Goal: Check status: Check status

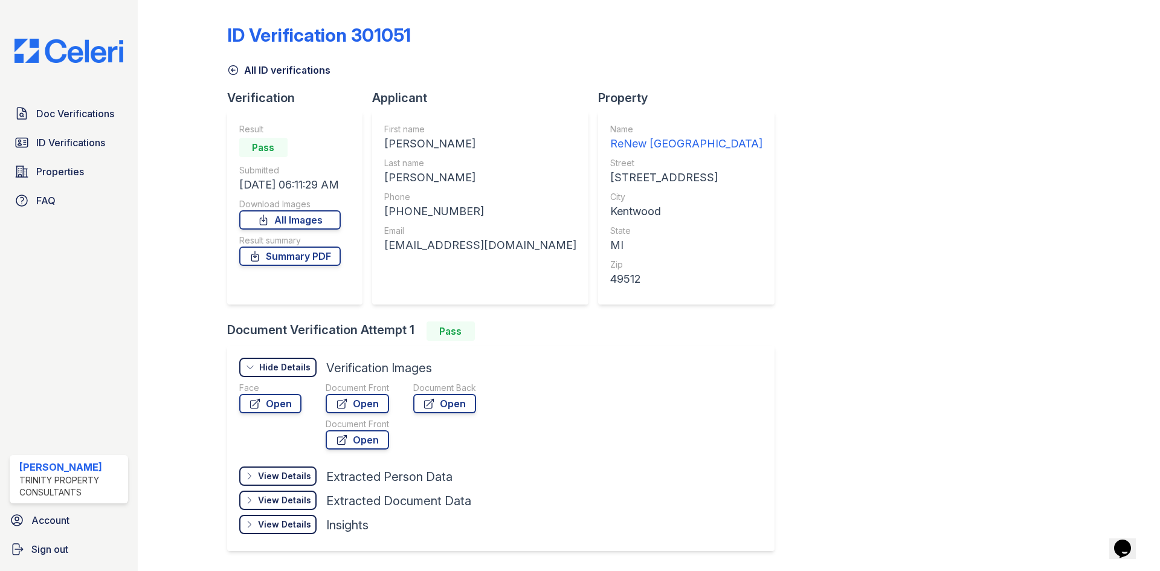
click at [59, 160] on link "Properties" at bounding box center [69, 171] width 118 height 24
click at [60, 149] on span "ID Verifications" at bounding box center [70, 142] width 69 height 14
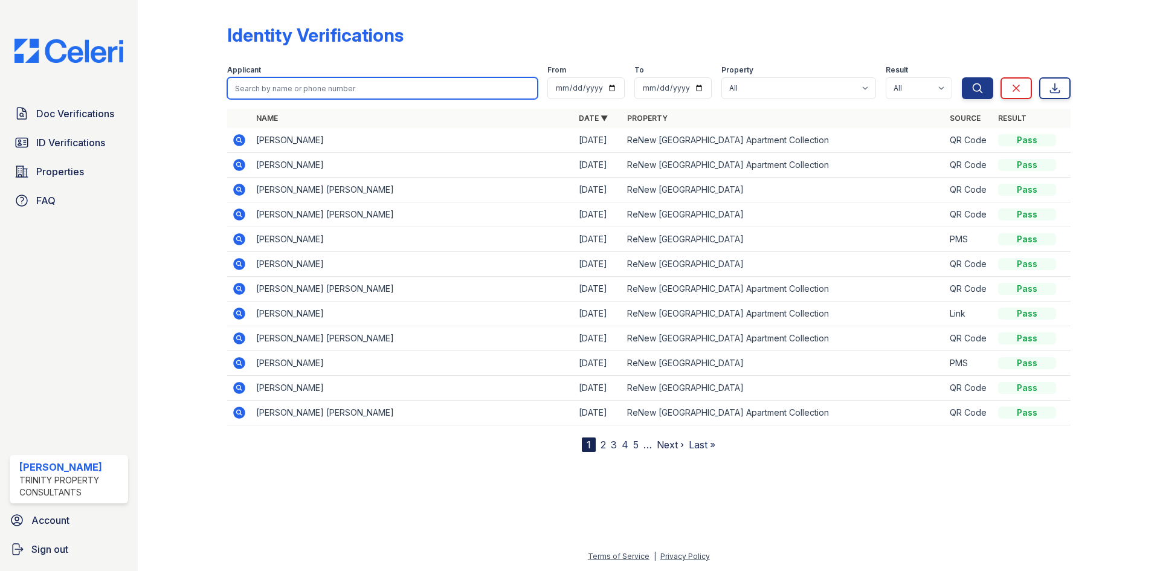
click at [260, 89] on input "search" at bounding box center [382, 88] width 310 height 22
type input "[PERSON_NAME]"
click at [962, 77] on button "Search" at bounding box center [977, 88] width 31 height 22
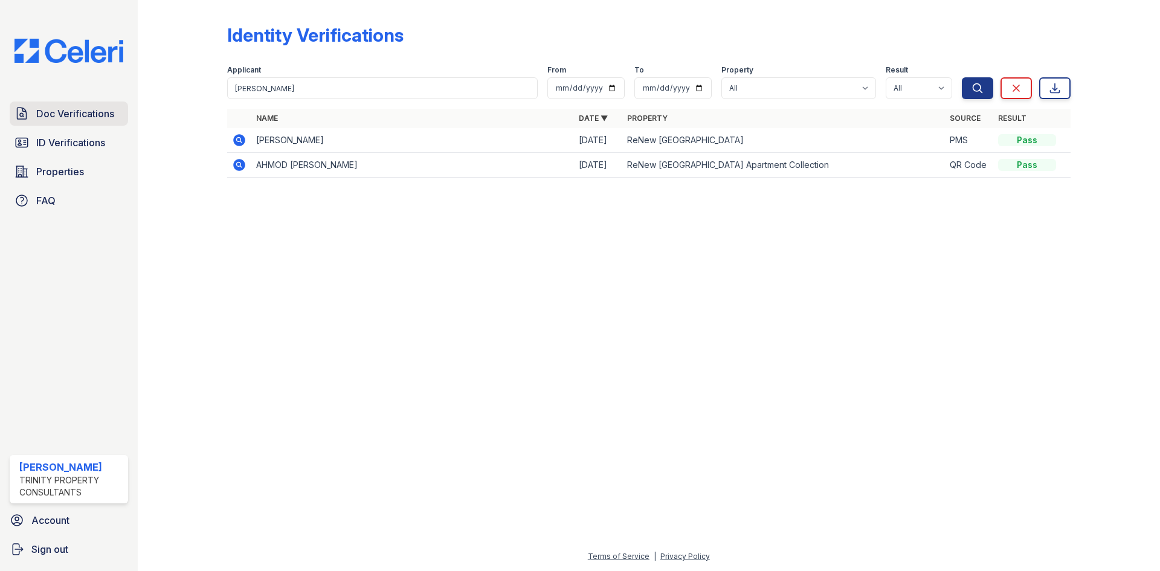
click at [71, 117] on span "Doc Verifications" at bounding box center [75, 113] width 78 height 14
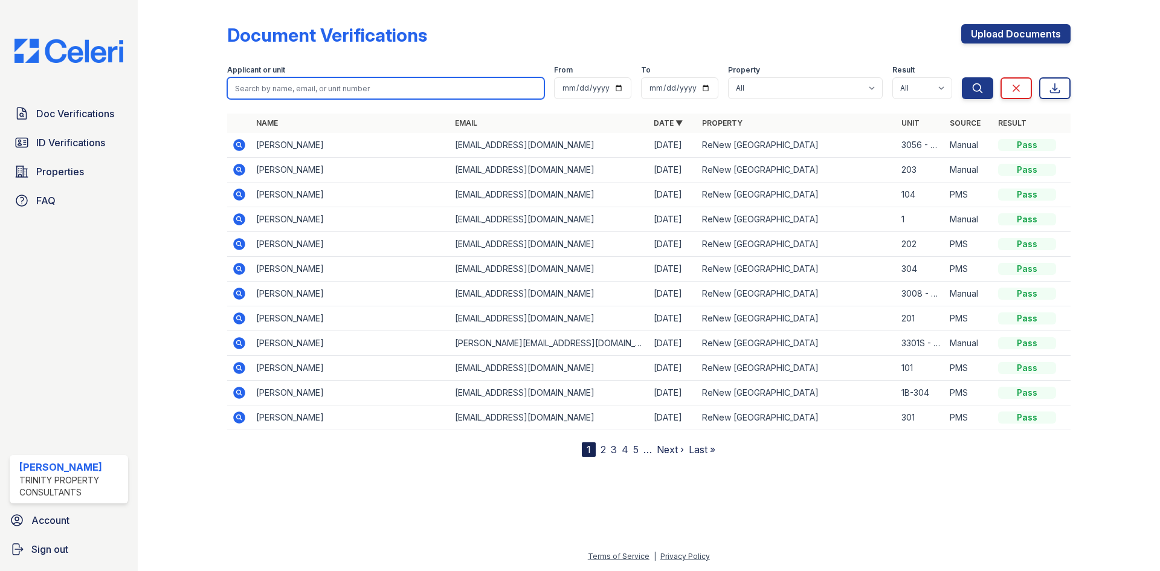
click at [295, 82] on input "search" at bounding box center [385, 88] width 317 height 22
type input "[PERSON_NAME]"
click at [962, 77] on button "Search" at bounding box center [977, 88] width 31 height 22
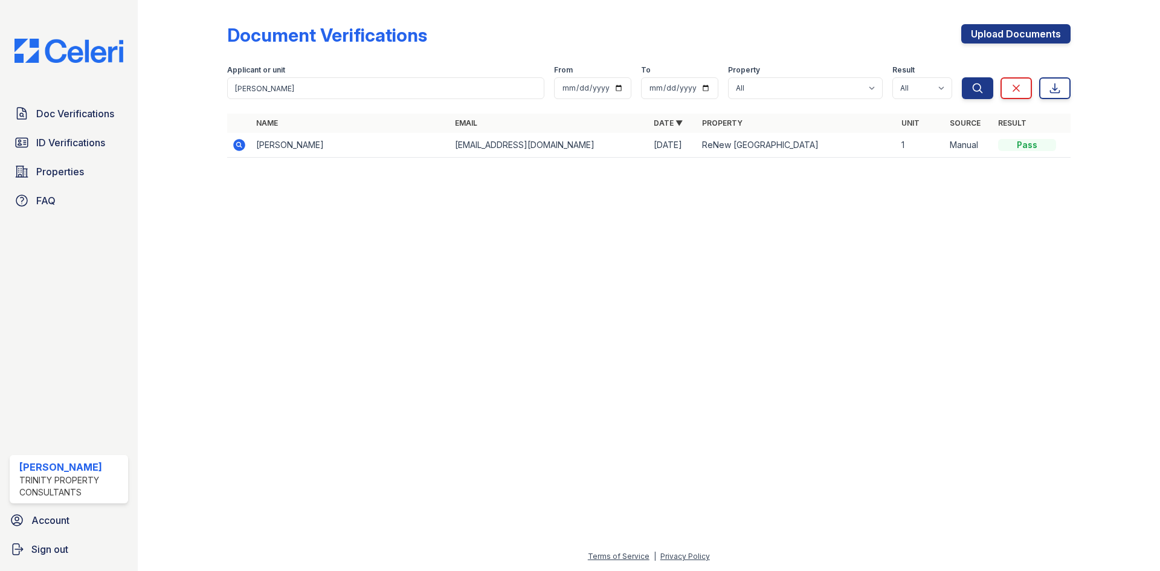
click at [234, 144] on icon at bounding box center [239, 145] width 12 height 12
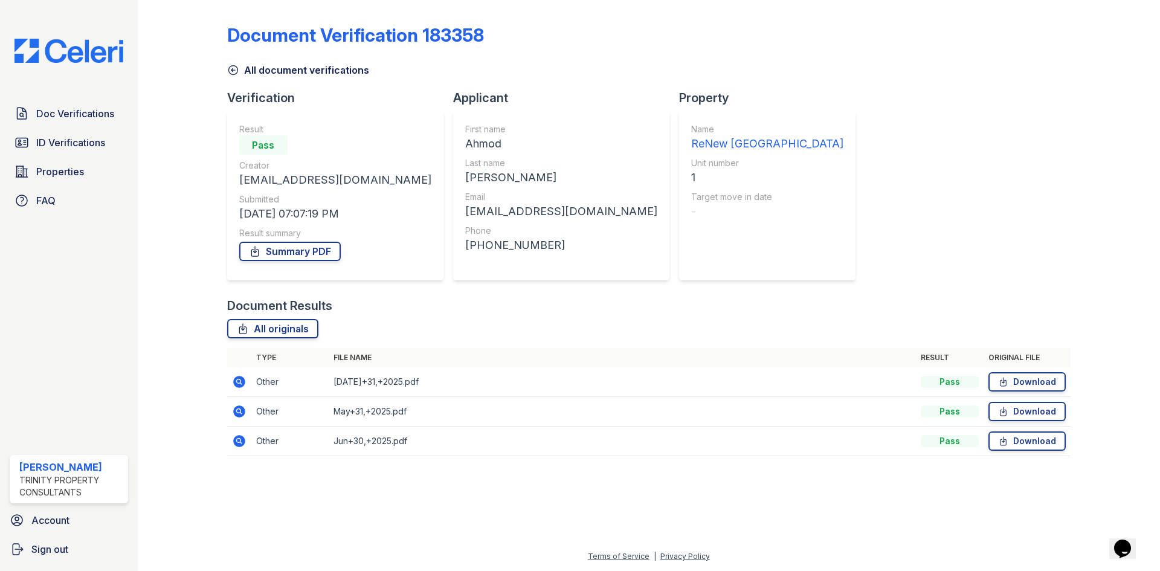
click at [240, 380] on icon at bounding box center [238, 380] width 3 height 3
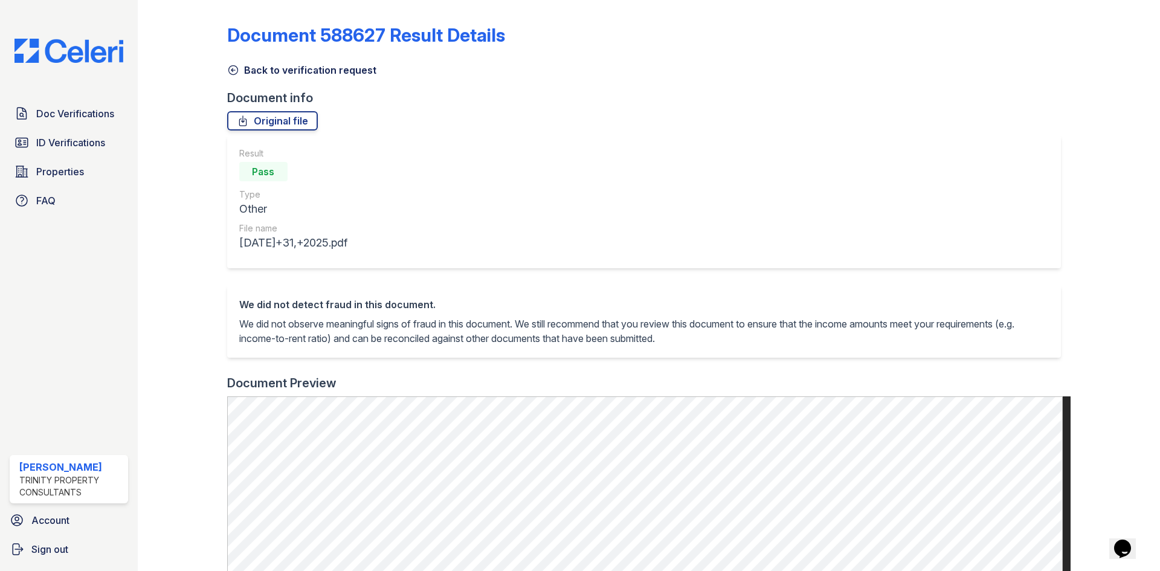
click at [235, 74] on icon at bounding box center [233, 70] width 12 height 12
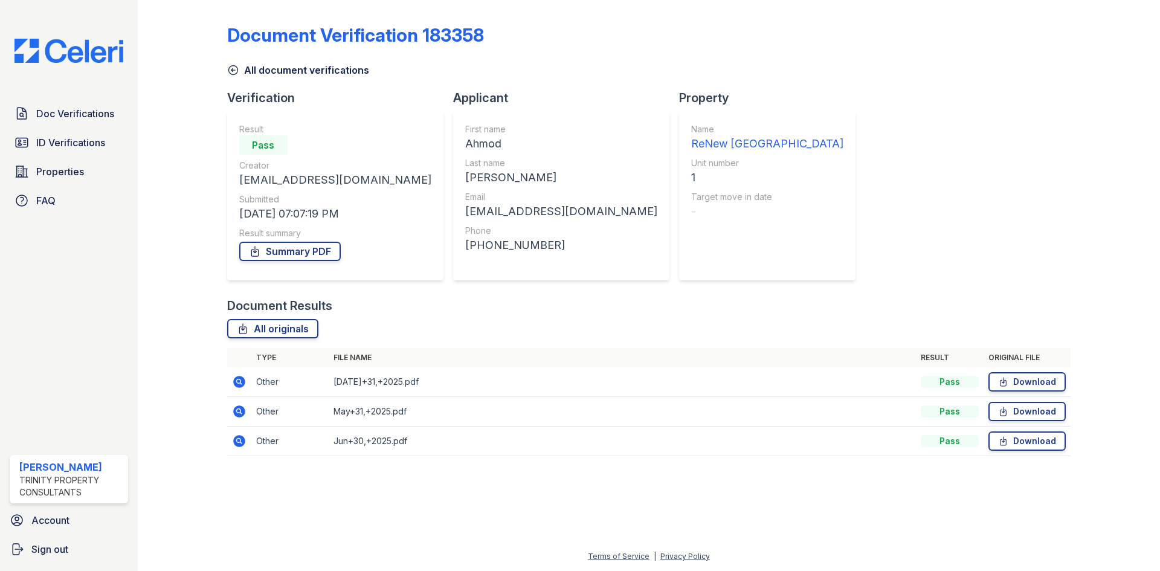
click at [231, 68] on icon at bounding box center [233, 70] width 12 height 12
